Goal: Task Accomplishment & Management: Manage account settings

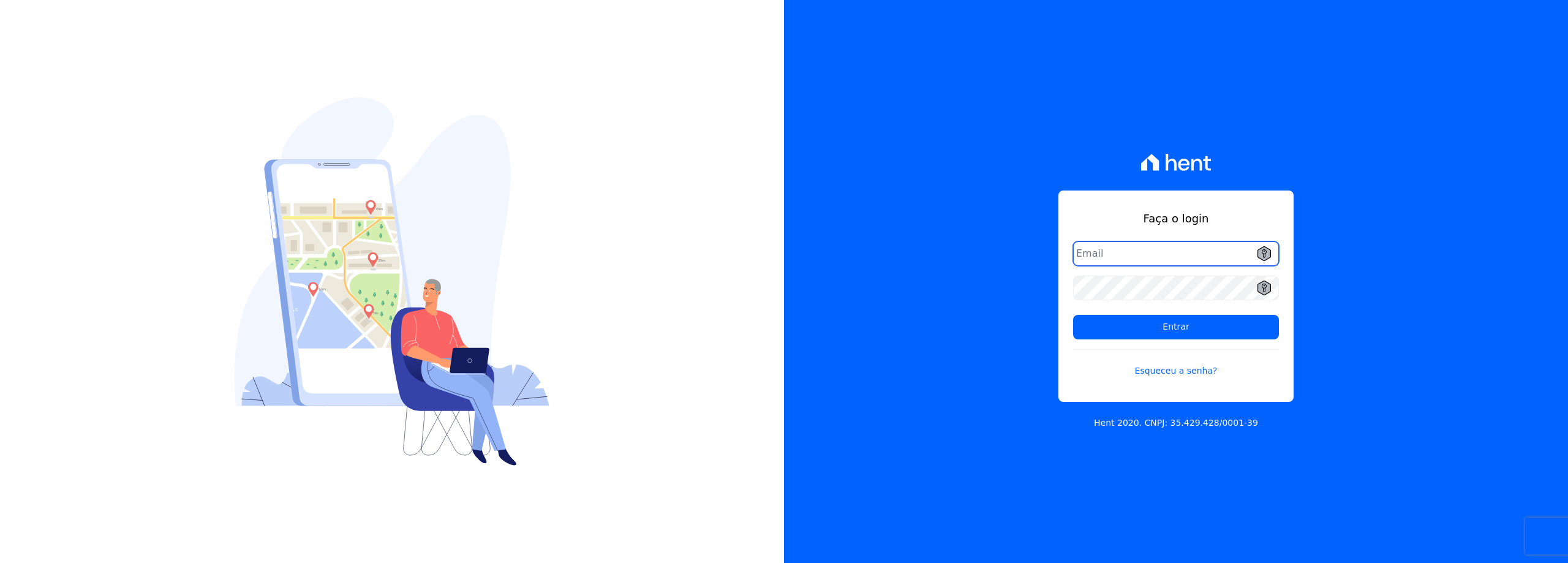
click at [1097, 252] on input "email" at bounding box center [1176, 254] width 206 height 25
paste input "[EMAIL_ADDRESS][DOMAIN_NAME]"
type input "[EMAIL_ADDRESS][DOMAIN_NAME]"
click at [1044, 287] on div "Faça o login pithagorasleal@gmail.com Entrar Esqueceu a senha? Hent 2020. CNPJ:…" at bounding box center [1175, 282] width 784 height 563
click at [1141, 374] on link "Esqueceu a senha?" at bounding box center [1176, 364] width 206 height 28
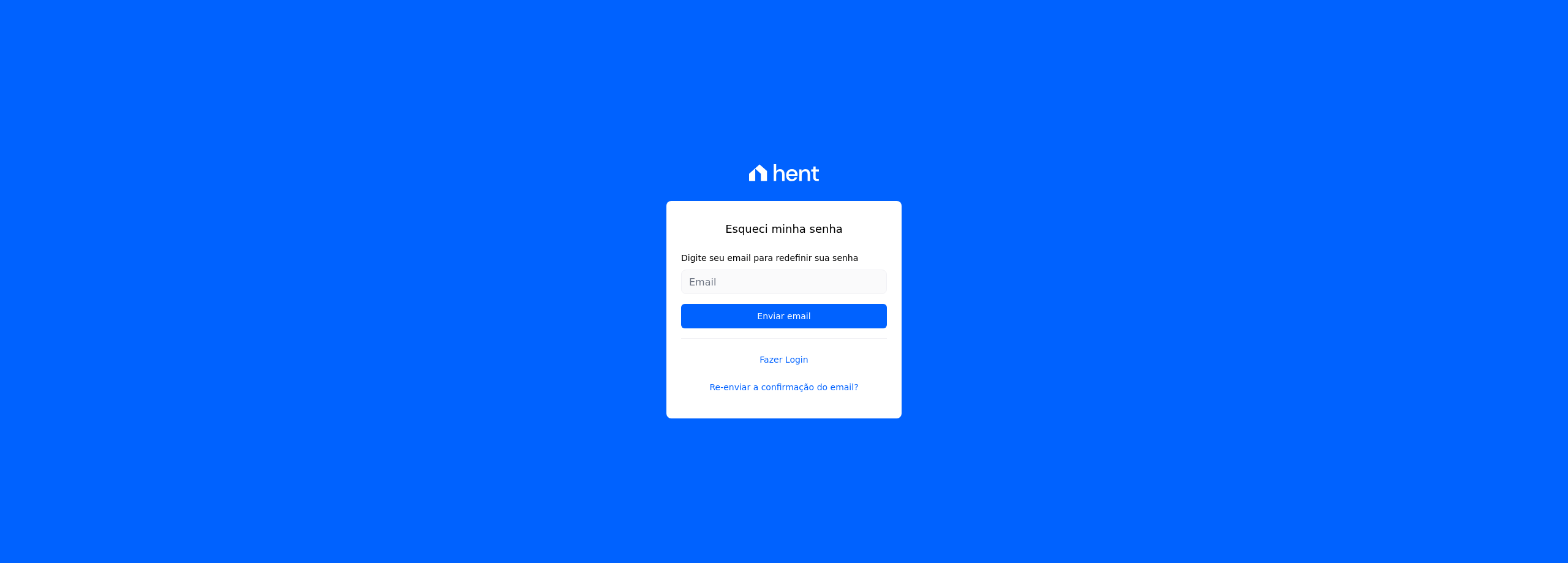
click at [874, 282] on input "Digite seu email para redefinir sua senha" at bounding box center [784, 282] width 206 height 25
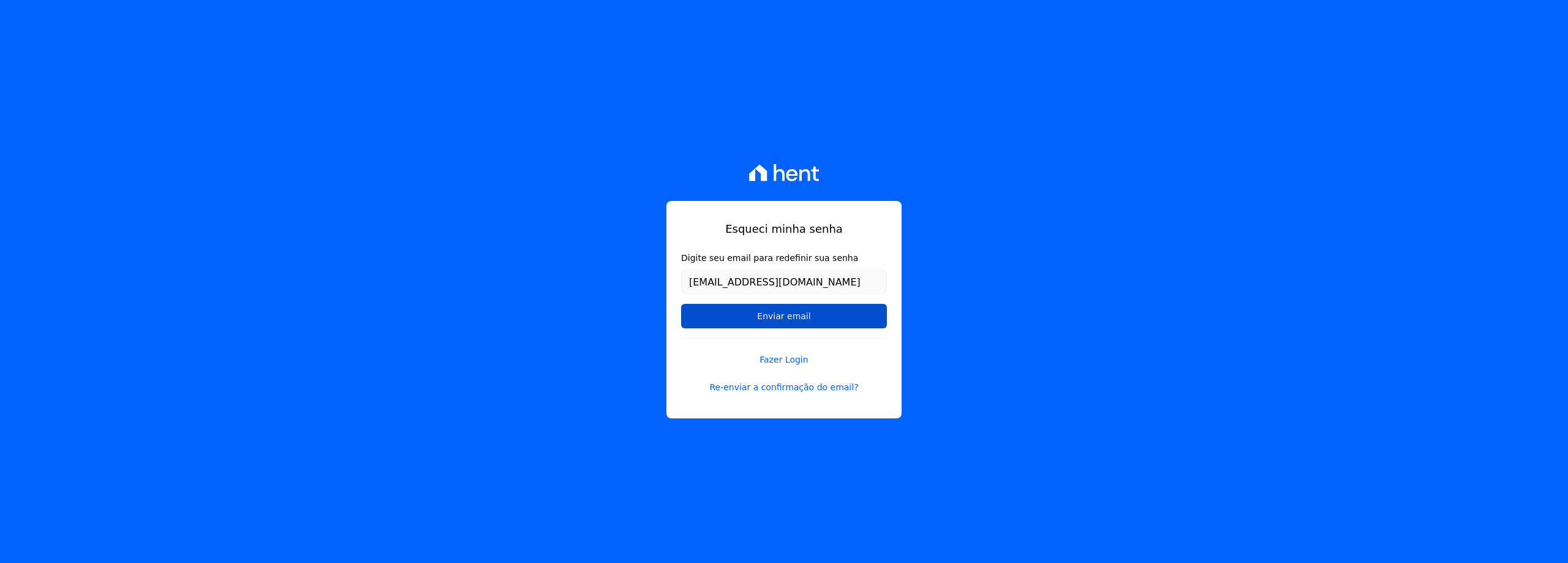
type input "[EMAIL_ADDRESS][DOMAIN_NAME]"
click at [836, 312] on input "Enviar email" at bounding box center [784, 316] width 206 height 25
click at [795, 316] on input "Enviar email" at bounding box center [784, 316] width 206 height 25
click at [794, 316] on input "Enviar email" at bounding box center [784, 316] width 206 height 25
click at [781, 324] on input "Enviar email" at bounding box center [784, 316] width 206 height 25
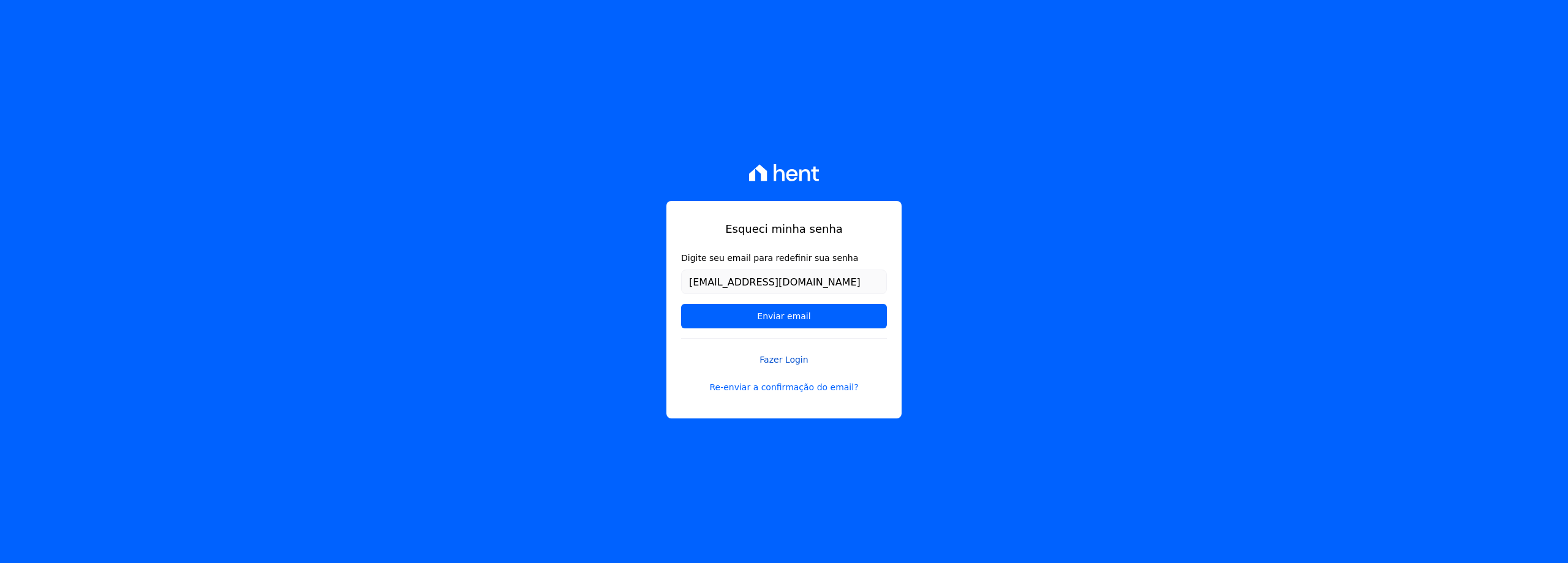
click at [781, 360] on link "Fazer Login" at bounding box center [784, 352] width 206 height 28
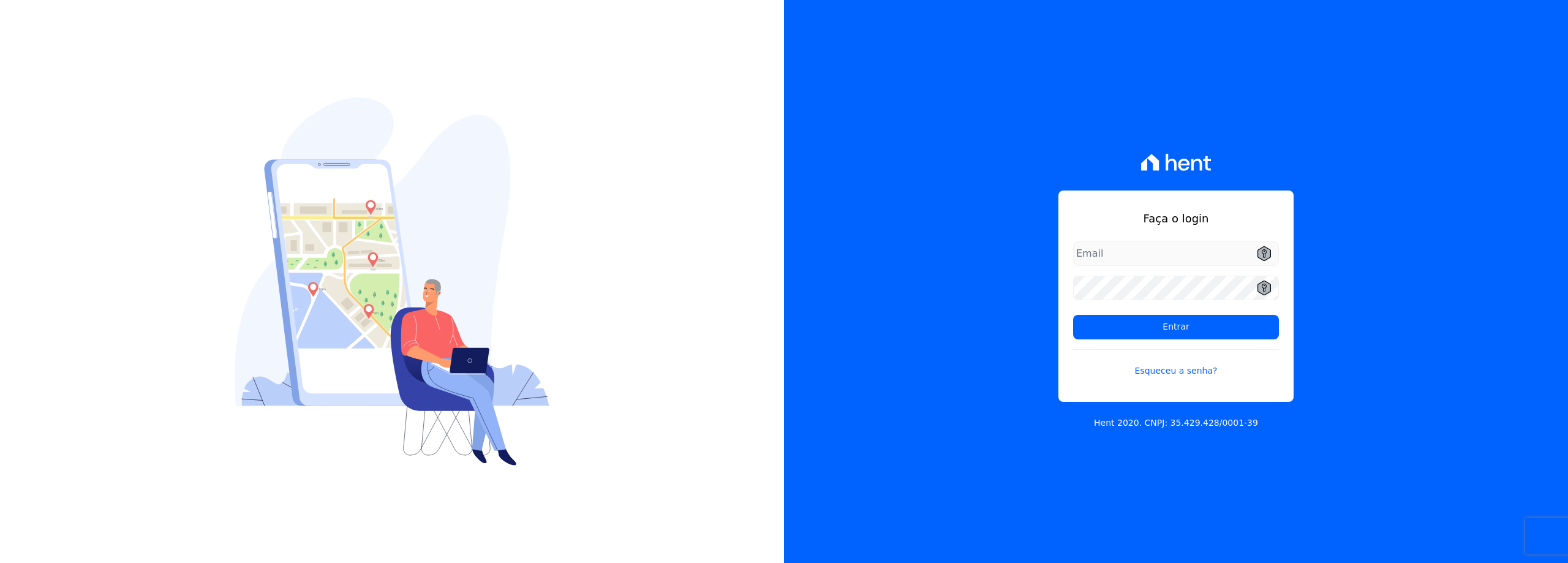
click at [1086, 254] on input "email" at bounding box center [1176, 254] width 206 height 25
type input "[EMAIL_ADDRESS][DOMAIN_NAME]"
click at [1114, 318] on input "Entrar" at bounding box center [1176, 327] width 206 height 25
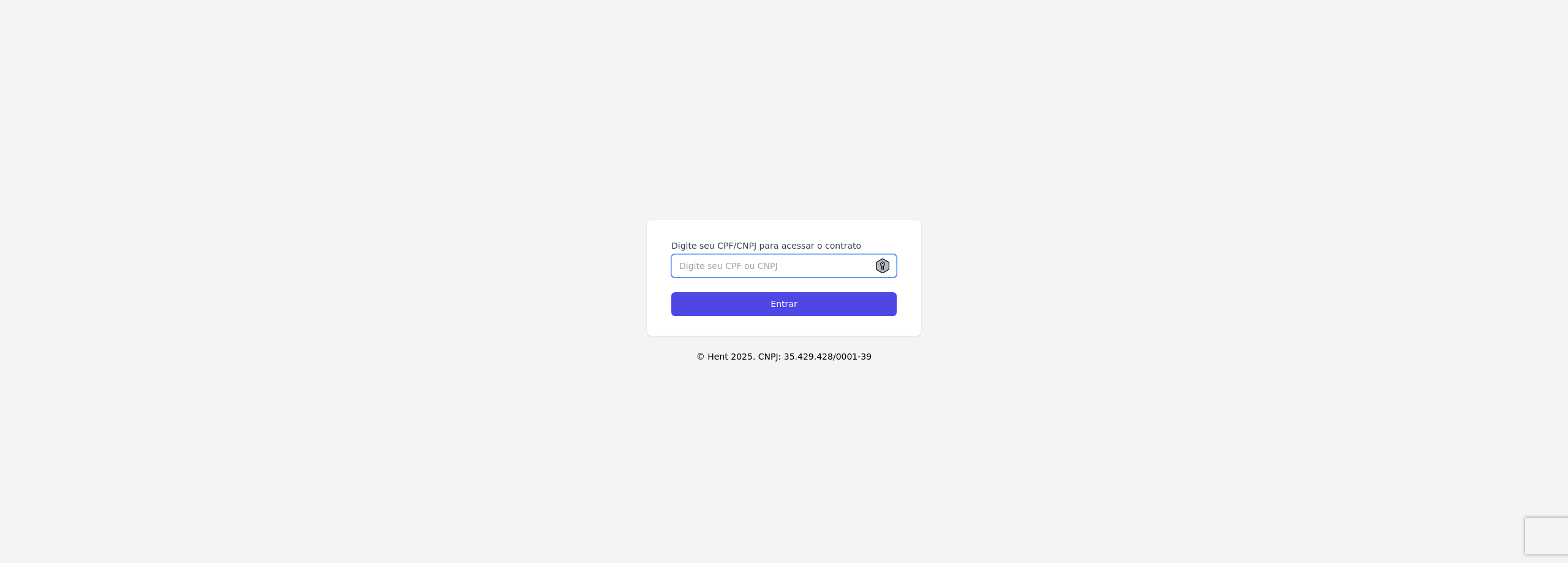
click at [806, 266] on input "Digite seu CPF/CNPJ para acessar o contrato" at bounding box center [784, 265] width 226 height 24
type input "35629412850"
click at [785, 307] on input "Entrar" at bounding box center [784, 303] width 226 height 24
click at [570, 179] on div "Digite seu CPF/CNPJ para acessar o contrato Entrar © Hent 2025. CNPJ: 35.429.42…" at bounding box center [784, 282] width 1568 height 563
click at [684, 257] on input "Digite seu CPF/CNPJ para acessar o contrato" at bounding box center [784, 265] width 226 height 24
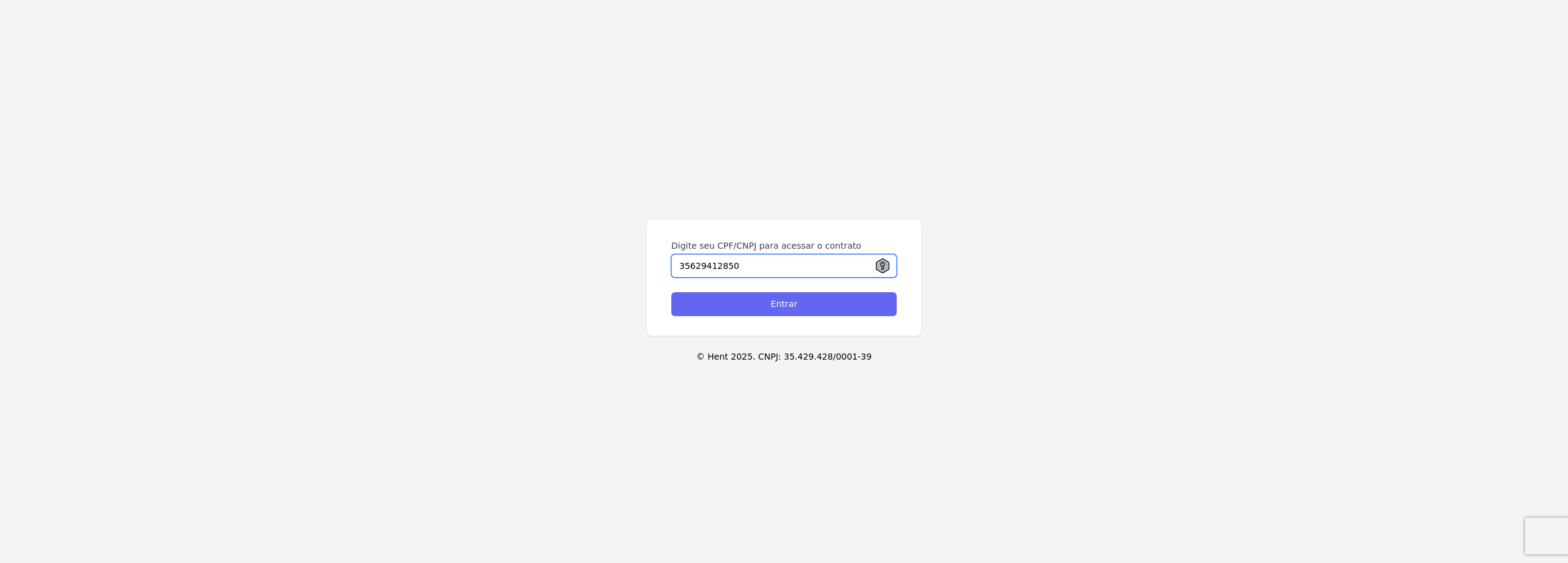
type input "35629412850"
click at [690, 302] on input "Entrar" at bounding box center [784, 303] width 226 height 24
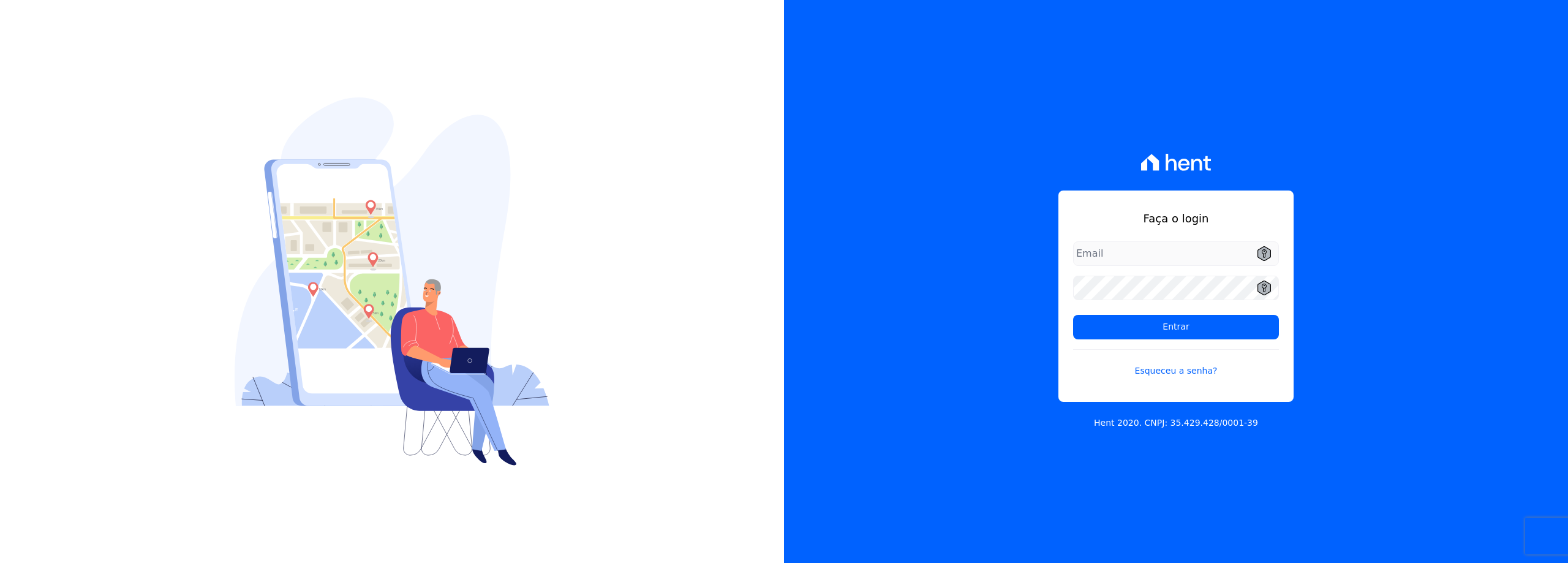
click at [1074, 250] on input "email" at bounding box center [1176, 254] width 206 height 25
click at [1092, 256] on input "email" at bounding box center [1176, 254] width 206 height 25
type input "[EMAIL_ADDRESS][DOMAIN_NAME]"
click at [1209, 327] on input "Entrar" at bounding box center [1176, 327] width 206 height 25
